Goal: Obtain resource: Download file/media

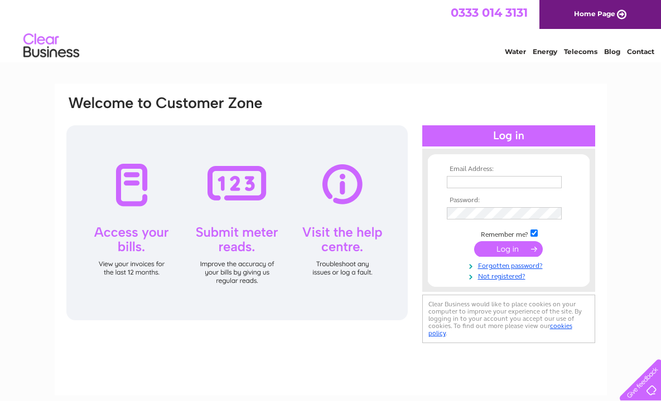
type input "linda@marquisfabrications.co.uk"
click at [507, 251] on input "submit" at bounding box center [508, 249] width 69 height 16
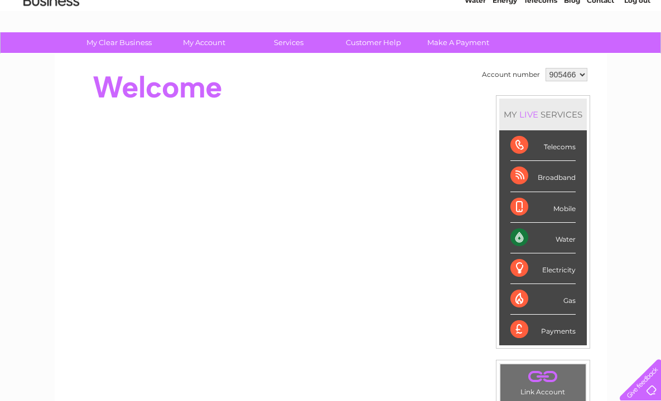
scroll to position [50, 0]
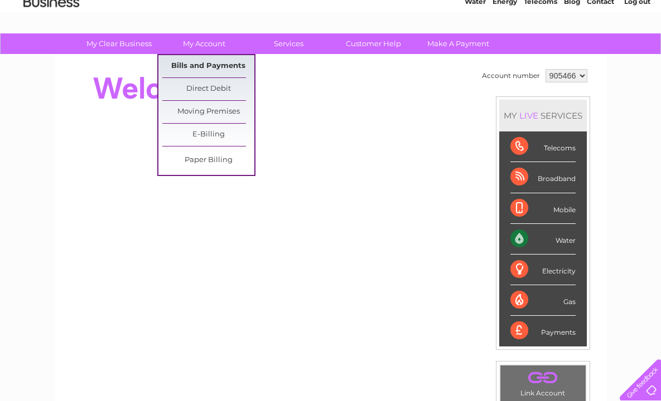
click at [214, 62] on link "Bills and Payments" at bounding box center [208, 66] width 92 height 22
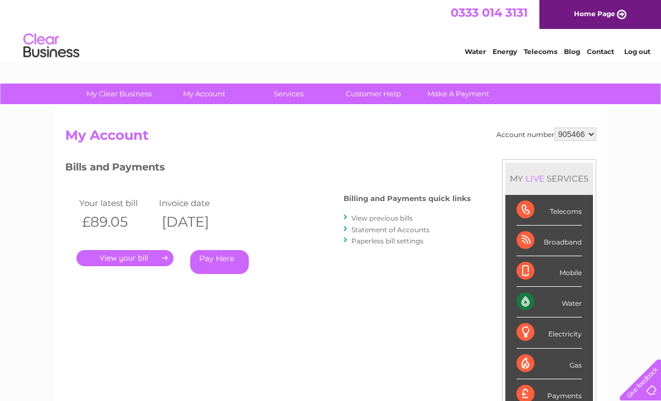
click at [126, 259] on link "." at bounding box center [124, 258] width 97 height 16
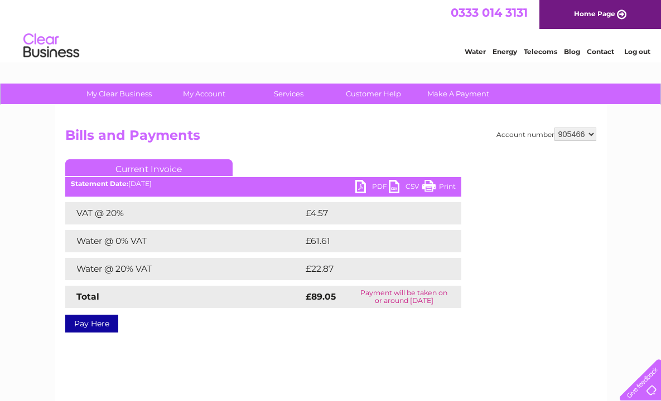
click at [374, 186] on link "PDF" at bounding box center [371, 188] width 33 height 16
click at [367, 185] on link "PDF" at bounding box center [371, 188] width 33 height 16
click at [379, 184] on link "PDF" at bounding box center [371, 188] width 33 height 16
